Goal: Transaction & Acquisition: Download file/media

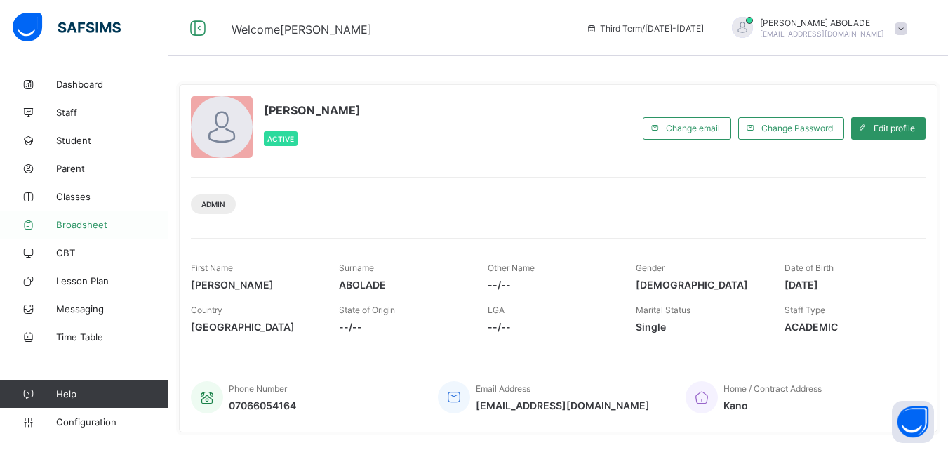
click at [67, 232] on link "Broadsheet" at bounding box center [84, 224] width 168 height 28
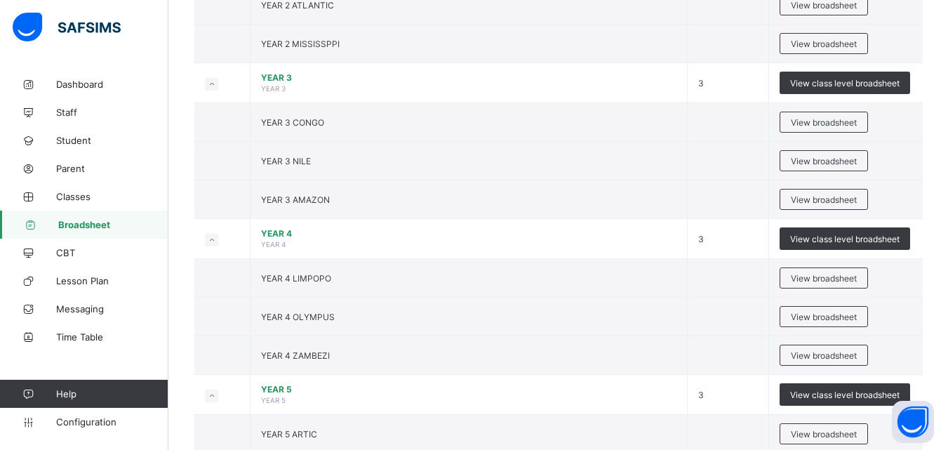
scroll to position [842, 0]
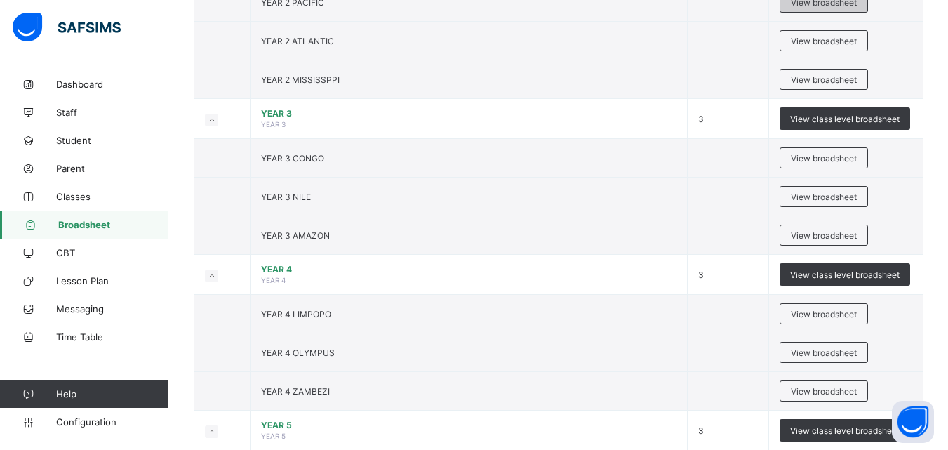
click at [818, 7] on span "View broadsheet" at bounding box center [824, 2] width 66 height 11
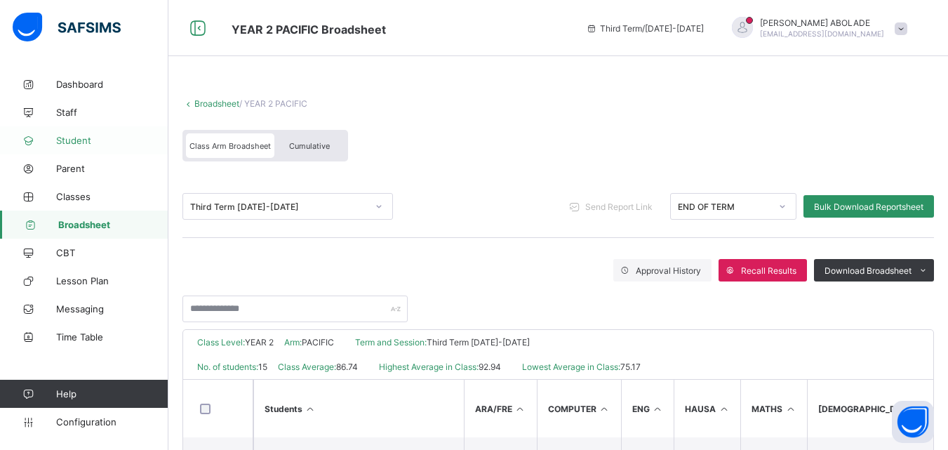
click at [79, 140] on span "Student" at bounding box center [112, 140] width 112 height 11
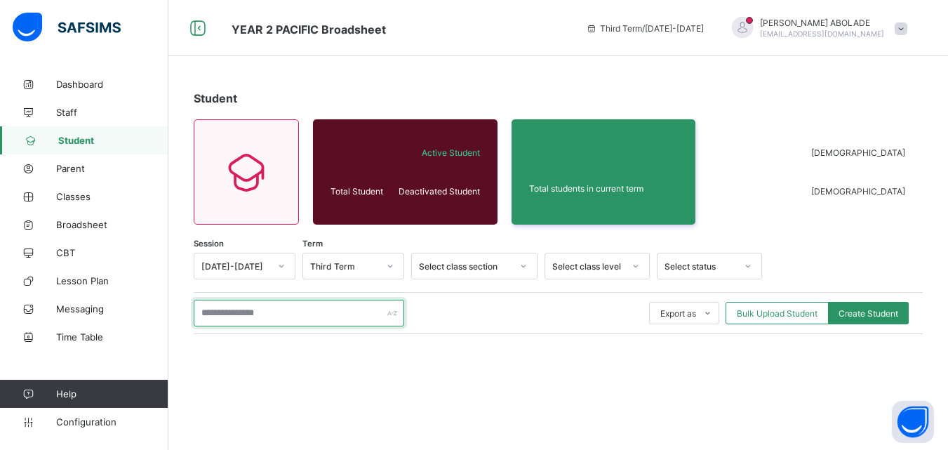
click at [249, 312] on input "text" at bounding box center [299, 313] width 210 height 27
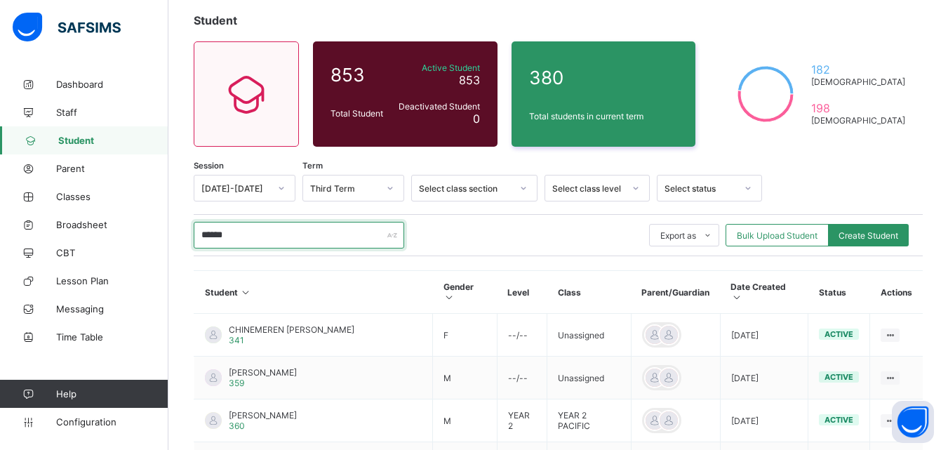
scroll to position [79, 0]
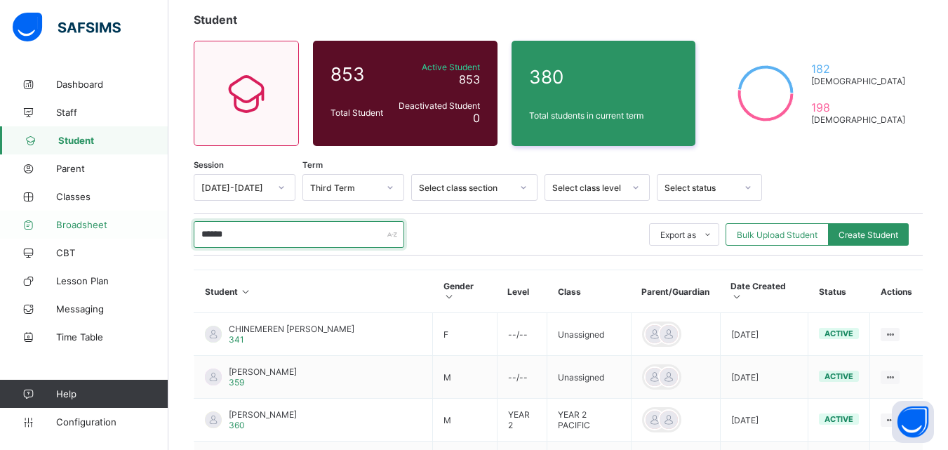
type input "******"
click at [88, 227] on span "Broadsheet" at bounding box center [112, 224] width 112 height 11
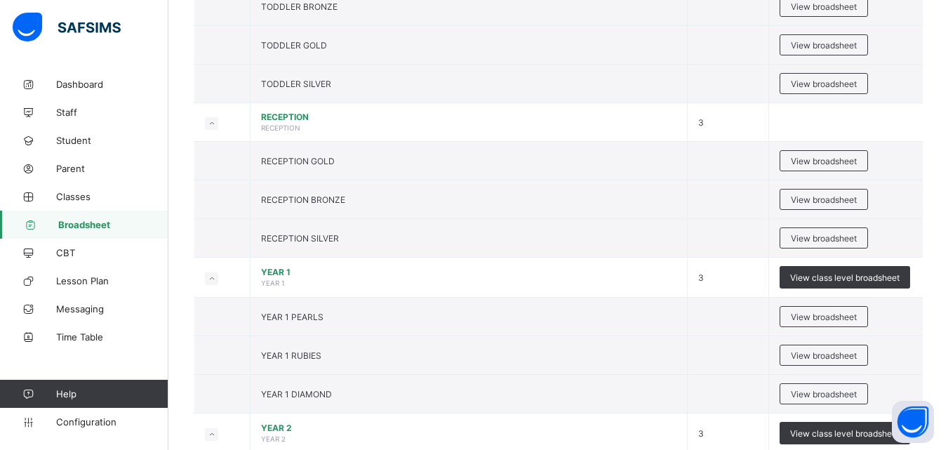
scroll to position [535, 0]
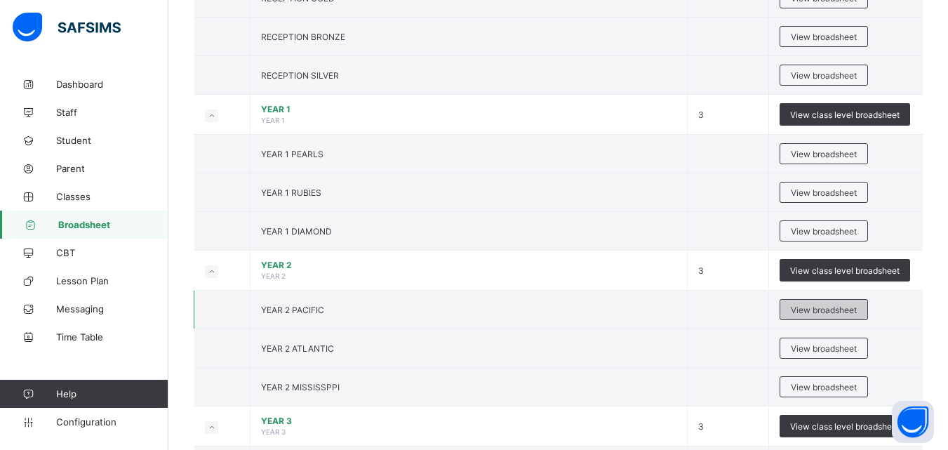
click at [812, 310] on span "View broadsheet" at bounding box center [824, 310] width 66 height 11
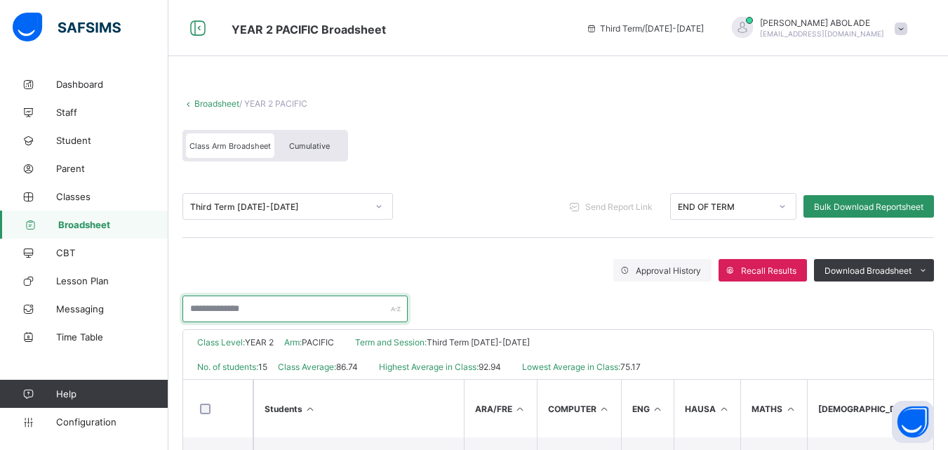
click at [276, 306] on input "text" at bounding box center [294, 308] width 225 height 27
type input "******"
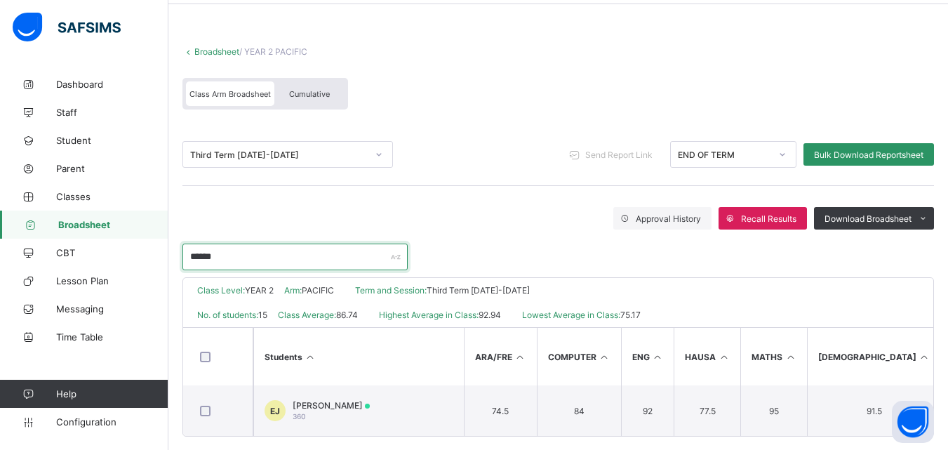
scroll to position [72, 0]
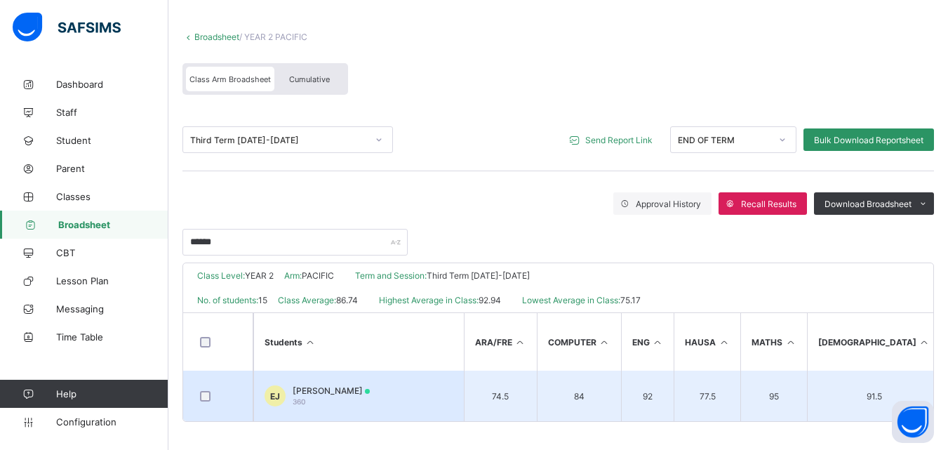
click at [586, 388] on td "84" at bounding box center [579, 395] width 84 height 51
click at [427, 388] on td "EJ EMMANUEL JOSEPH 360" at bounding box center [358, 395] width 210 height 51
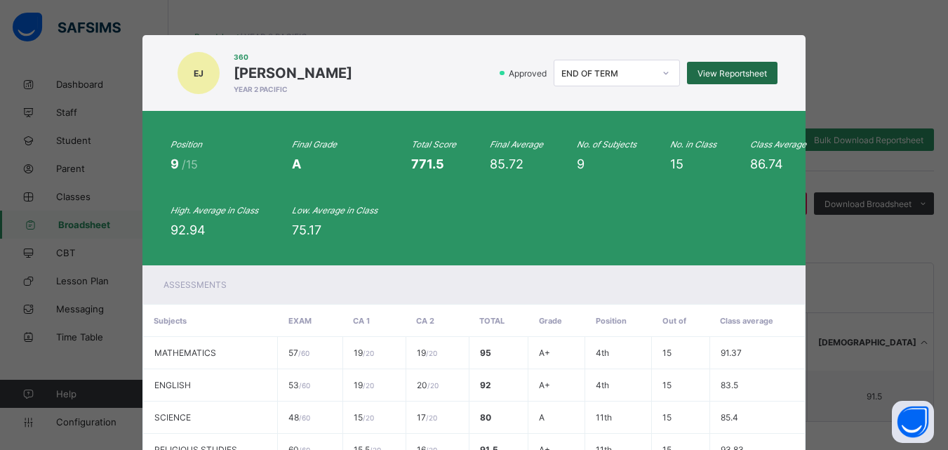
click at [714, 80] on div "View Reportsheet" at bounding box center [732, 73] width 91 height 22
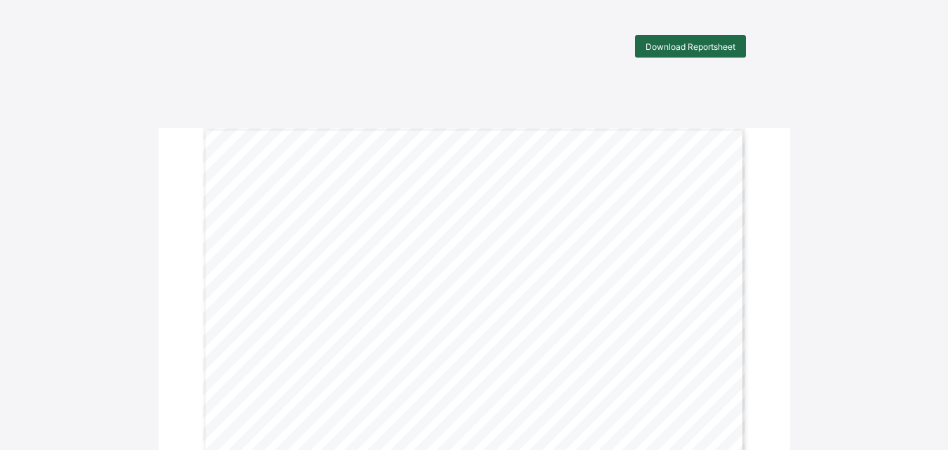
click at [690, 50] on span "Download Reportsheet" at bounding box center [690, 46] width 90 height 11
